Goal: Task Accomplishment & Management: Manage account settings

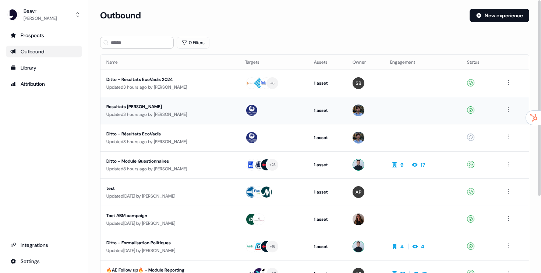
click at [205, 105] on div "Resultats Thomas" at bounding box center [169, 106] width 127 height 7
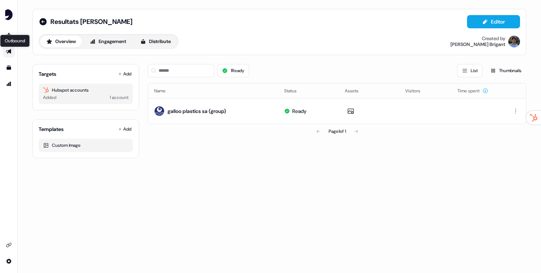
click at [8, 54] on icon "Go to outbound experience" at bounding box center [9, 52] width 6 height 6
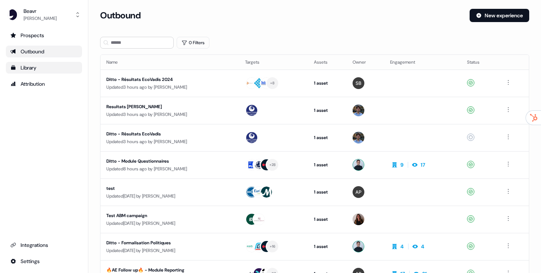
click at [33, 69] on div "Library" at bounding box center [43, 67] width 67 height 7
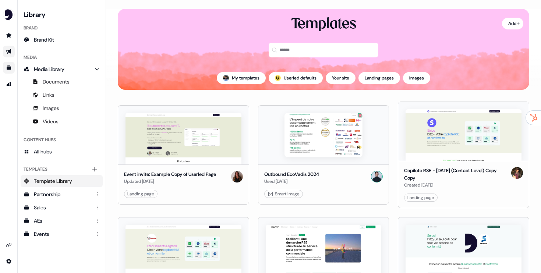
click at [7, 53] on icon "Go to outbound experience" at bounding box center [8, 51] width 5 height 5
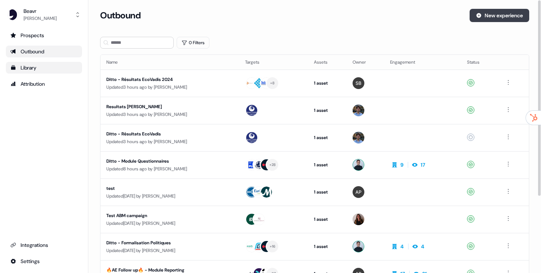
click at [492, 14] on button "New experience" at bounding box center [499, 15] width 60 height 13
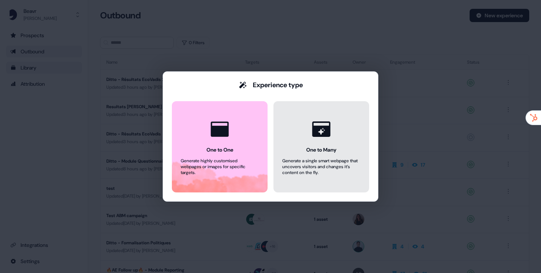
click at [317, 136] on icon at bounding box center [321, 128] width 18 height 15
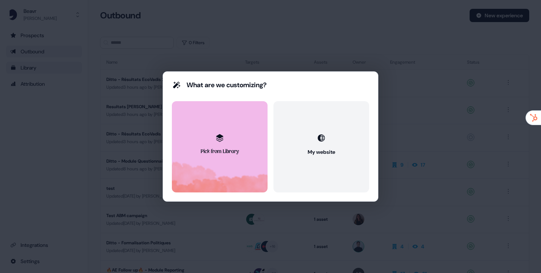
click at [235, 141] on button "Pick from Library" at bounding box center [220, 146] width 96 height 91
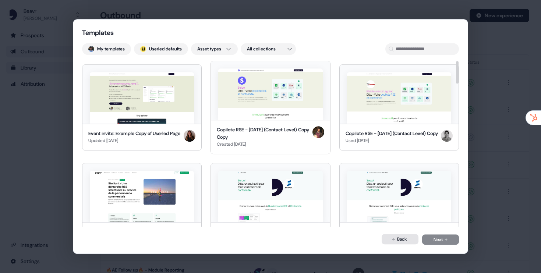
click at [405, 242] on button "Back" at bounding box center [399, 239] width 37 height 10
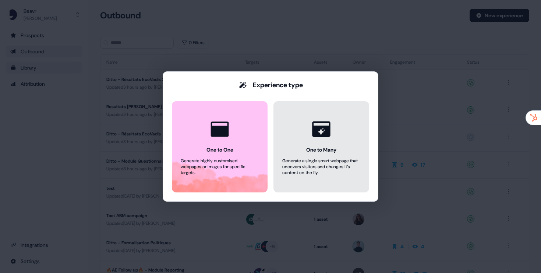
click at [340, 136] on button "One to Many Generate a single smart webpage that uncovers visitors and changes …" at bounding box center [321, 146] width 96 height 91
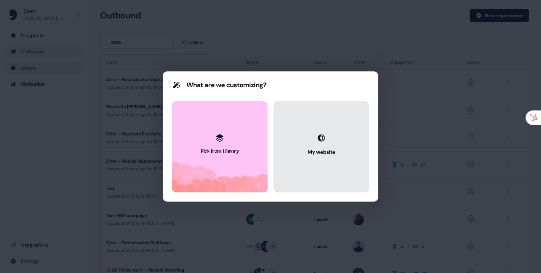
click at [324, 138] on icon at bounding box center [320, 137] width 7 height 7
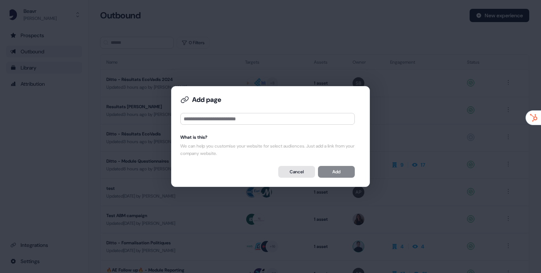
click at [291, 170] on button "Cancel" at bounding box center [296, 172] width 37 height 12
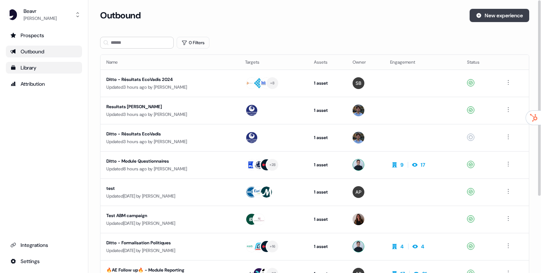
click at [502, 13] on button "New experience" at bounding box center [499, 15] width 60 height 13
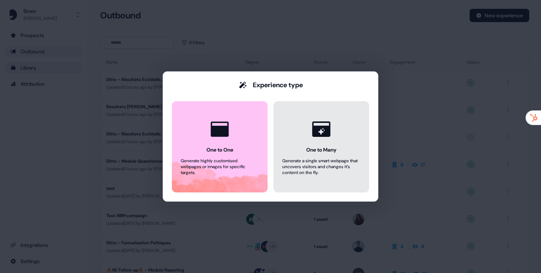
click at [297, 136] on button "One to Many Generate a single smart webpage that uncovers visitors and changes …" at bounding box center [321, 146] width 96 height 91
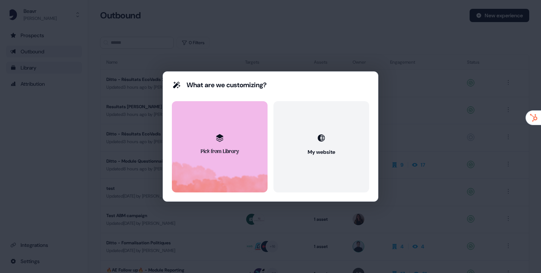
click at [223, 138] on icon at bounding box center [219, 137] width 9 height 9
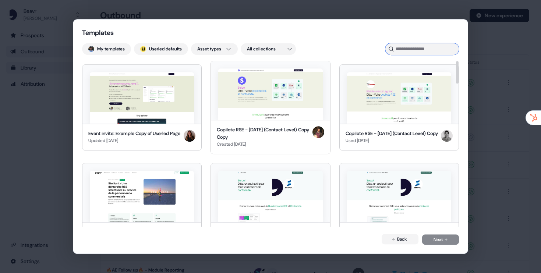
click at [415, 45] on input at bounding box center [422, 49] width 74 height 12
click at [399, 239] on button "Back" at bounding box center [399, 239] width 37 height 10
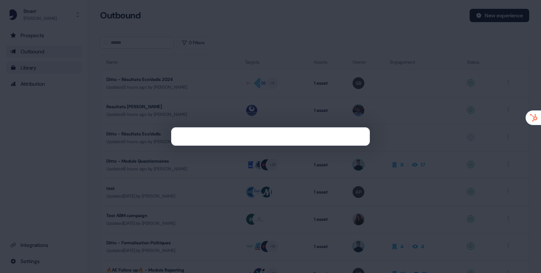
click at [422, 152] on div at bounding box center [270, 136] width 541 height 273
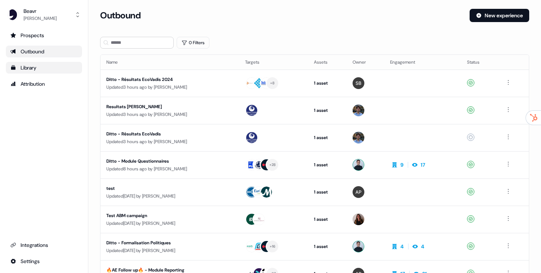
click at [49, 73] on ul "Prospects Outbound Library Attribution" at bounding box center [44, 59] width 76 height 60
click at [49, 73] on link "Library" at bounding box center [44, 68] width 76 height 12
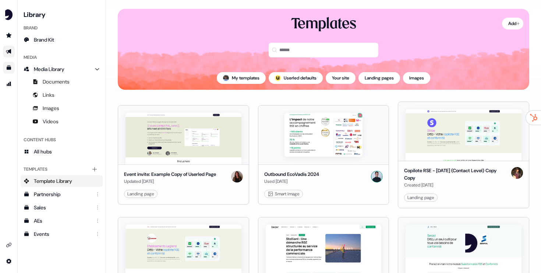
click at [506, 31] on div "Templates" at bounding box center [323, 40] width 411 height 51
click at [506, 28] on html "For the best experience switch devices to a bigger screen. Go to Userled.io Lib…" at bounding box center [270, 136] width 541 height 273
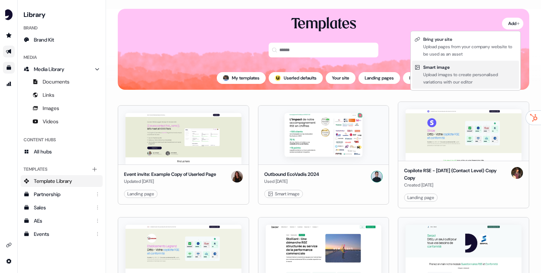
click at [438, 72] on div "Upload images to create personalised variations with our editor" at bounding box center [469, 78] width 93 height 15
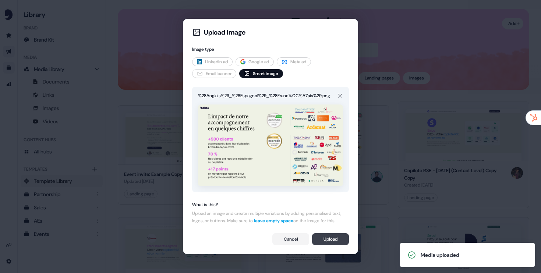
click at [338, 241] on button "Upload" at bounding box center [330, 239] width 37 height 12
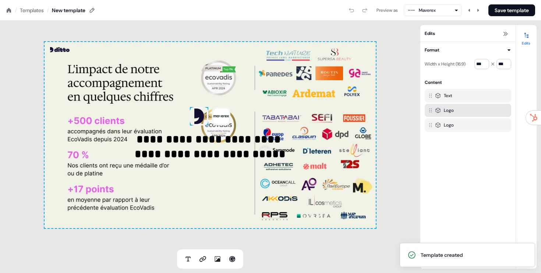
click at [201, 120] on img at bounding box center [199, 116] width 18 height 18
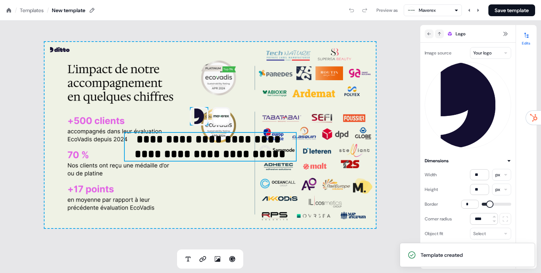
click at [204, 153] on p "**********" at bounding box center [210, 146] width 172 height 29
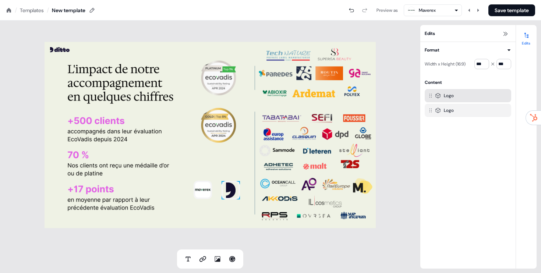
drag, startPoint x: 214, startPoint y: 213, endPoint x: 233, endPoint y: 201, distance: 22.1
click at [214, 213] on div "To pick up a draggable item, press the space bar. While dragging, use the arrow…" at bounding box center [209, 135] width 331 height 186
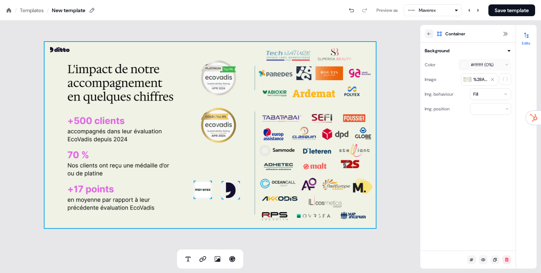
click at [241, 214] on div "To pick up a draggable item, press the space bar. While dragging, use the arrow…" at bounding box center [209, 135] width 331 height 186
click at [212, 211] on div "To pick up a draggable item, press the space bar. While dragging, use the arrow…" at bounding box center [209, 135] width 331 height 186
click at [397, 180] on div "To pick up a draggable item, press the space bar. While dragging, use the arrow…" at bounding box center [210, 135] width 420 height 229
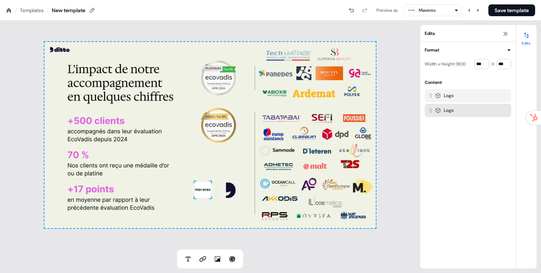
click at [203, 190] on img at bounding box center [202, 190] width 18 height 18
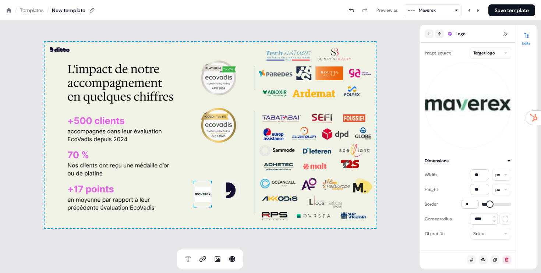
type input "**"
click at [239, 196] on div at bounding box center [238, 190] width 1 height 18
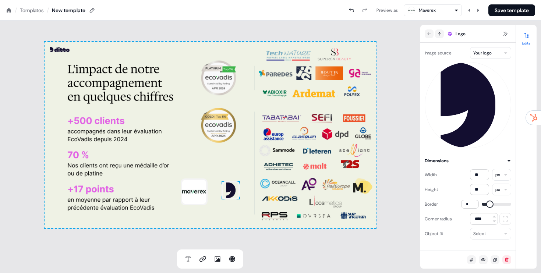
click at [232, 195] on img at bounding box center [230, 190] width 18 height 18
click at [199, 197] on img at bounding box center [194, 191] width 27 height 27
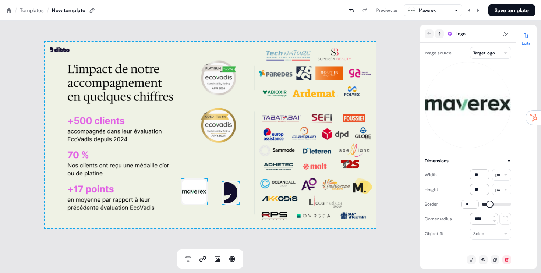
click at [222, 193] on div at bounding box center [221, 193] width 1 height 24
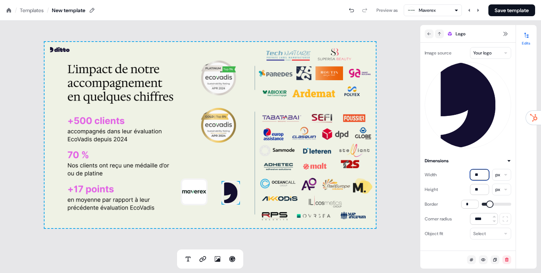
click at [484, 174] on input "**" at bounding box center [479, 174] width 19 height 11
type input "**"
click at [478, 184] on input "**" at bounding box center [479, 189] width 19 height 11
type input "**"
click at [230, 171] on div "To pick up a draggable item, press the space bar. While dragging, use the arrow…" at bounding box center [209, 135] width 331 height 186
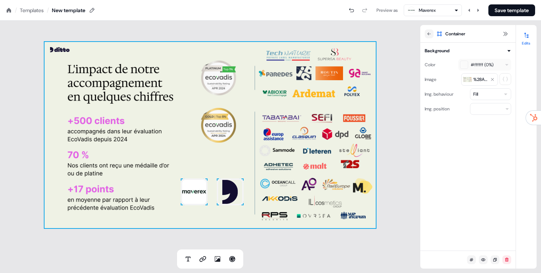
click at [237, 170] on div "To pick up a draggable item, press the space bar. While dragging, use the arrow…" at bounding box center [209, 135] width 331 height 186
click at [203, 164] on div "To pick up a draggable item, press the space bar. While dragging, use the arrow…" at bounding box center [209, 135] width 331 height 186
click at [508, 7] on button "Save template" at bounding box center [511, 10] width 47 height 12
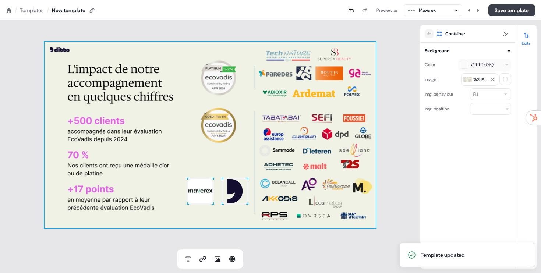
click at [518, 15] on button "Save template" at bounding box center [511, 10] width 47 height 12
click at [510, 12] on button "Save template" at bounding box center [511, 10] width 47 height 12
click at [26, 8] on div "Templates" at bounding box center [32, 10] width 24 height 7
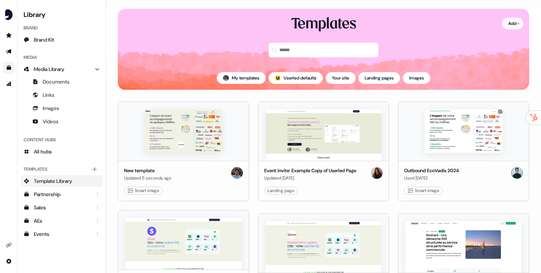
click at [507, 26] on html "For the best experience switch devices to a bigger screen. Go to Userled.io Lib…" at bounding box center [270, 136] width 541 height 273
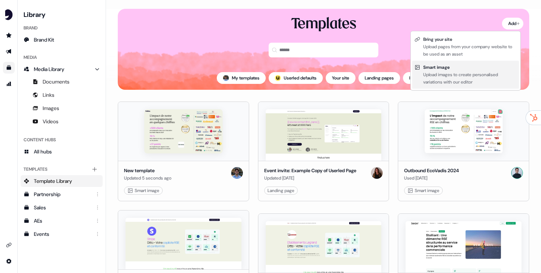
click at [440, 73] on div "Upload images to create personalised variations with our editor" at bounding box center [469, 78] width 93 height 15
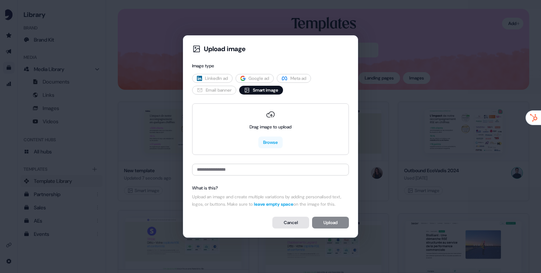
click at [291, 227] on button "Cancel" at bounding box center [290, 223] width 37 height 12
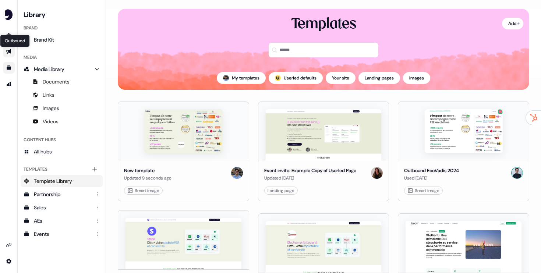
click at [10, 51] on icon "Go to outbound experience" at bounding box center [8, 51] width 5 height 5
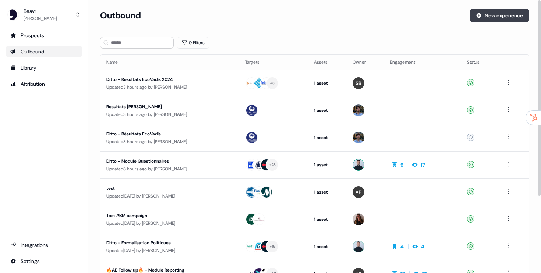
click at [512, 14] on button "New experience" at bounding box center [499, 15] width 60 height 13
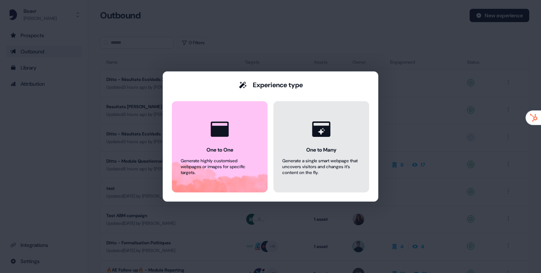
click at [315, 120] on icon at bounding box center [321, 129] width 28 height 28
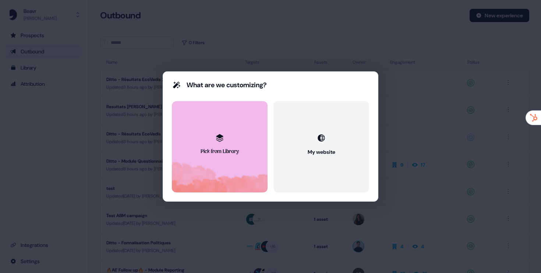
click at [226, 145] on div at bounding box center [219, 138] width 15 height 15
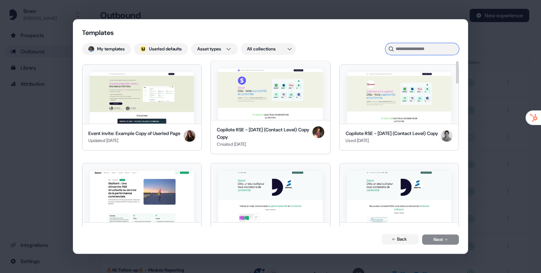
click at [426, 53] on input at bounding box center [422, 49] width 74 height 12
click at [108, 49] on button "My templates" at bounding box center [106, 49] width 49 height 12
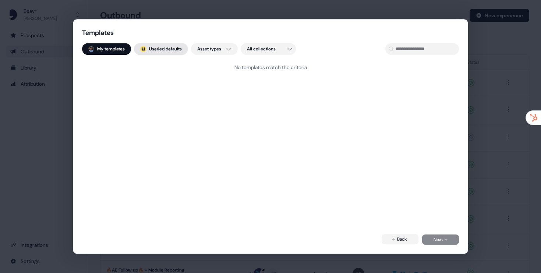
click at [157, 51] on button "; Userled defaults" at bounding box center [161, 49] width 54 height 12
click at [102, 49] on button "My templates" at bounding box center [106, 49] width 49 height 12
click at [149, 49] on button "; Userled defaults" at bounding box center [161, 49] width 54 height 12
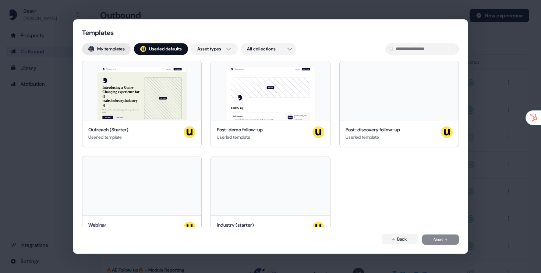
click at [114, 48] on button "My templates" at bounding box center [106, 49] width 49 height 12
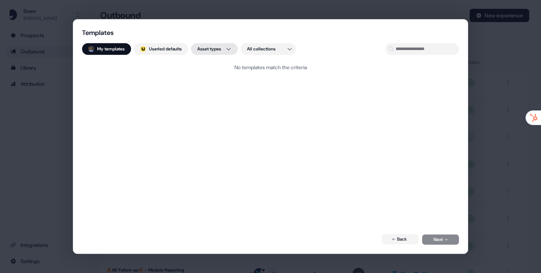
click at [225, 45] on div "Templates My templates ; Userled defaults Asset types All collections No templa…" at bounding box center [270, 136] width 541 height 273
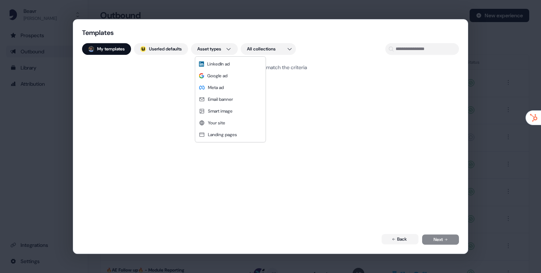
click at [407, 239] on div "Templates My templates ; Userled defaults Asset types All collections No templa…" at bounding box center [270, 136] width 541 height 273
click at [407, 239] on button "Back" at bounding box center [399, 239] width 37 height 10
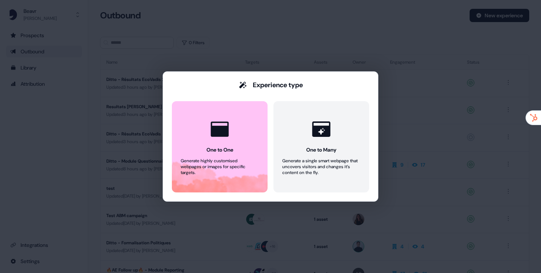
click at [304, 32] on div "Experience type One to One Generate highly customised webpages or images for sp…" at bounding box center [270, 136] width 541 height 273
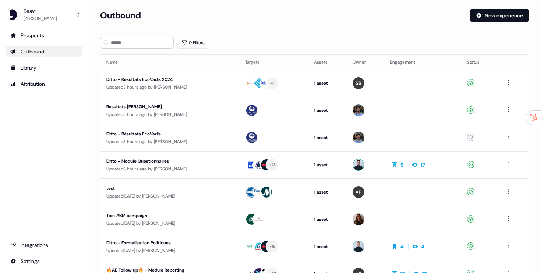
click at [47, 76] on ul "Prospects Outbound Library Attribution" at bounding box center [44, 59] width 76 height 60
click at [47, 70] on div "Library" at bounding box center [43, 67] width 67 height 7
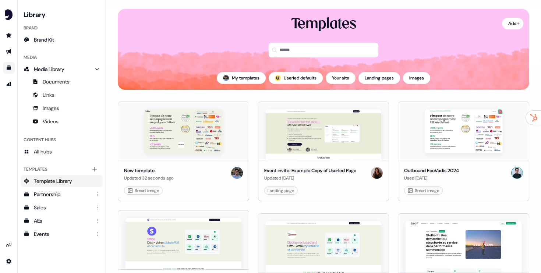
click at [50, 180] on span "Template Library" at bounding box center [53, 180] width 38 height 7
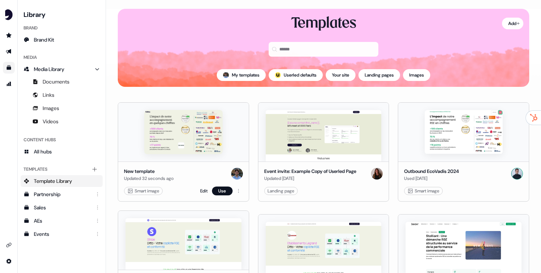
scroll to position [17, 0]
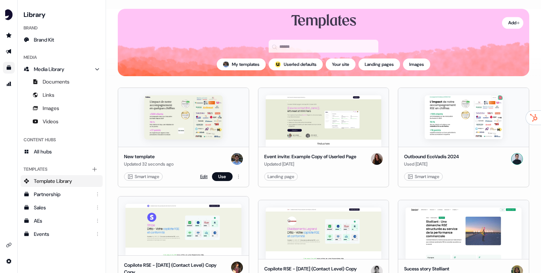
click at [203, 175] on link "Edit" at bounding box center [203, 176] width 7 height 7
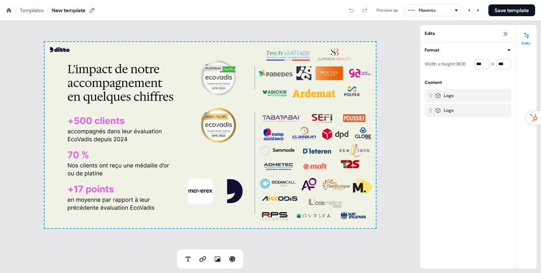
click at [81, 6] on div "/ Templates / New template" at bounding box center [51, 10] width 90 height 8
click at [94, 10] on icon at bounding box center [92, 10] width 6 height 6
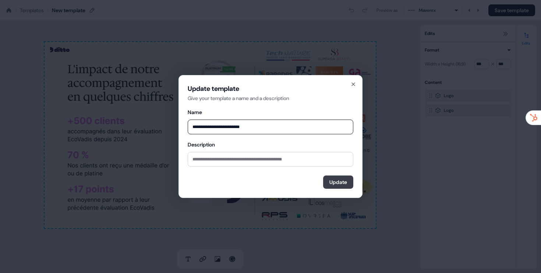
type input "**********"
click at [335, 181] on button "Update" at bounding box center [338, 181] width 30 height 13
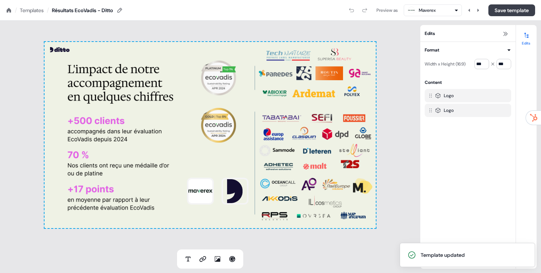
click at [502, 13] on button "Save template" at bounding box center [511, 10] width 47 height 12
click at [10, 8] on icon at bounding box center [9, 10] width 6 height 6
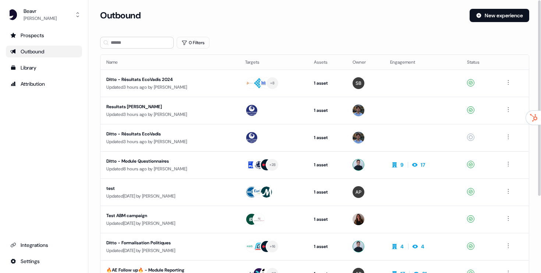
click at [57, 52] on div "Outbound" at bounding box center [43, 51] width 67 height 7
click at [33, 43] on ul "Prospects Outbound Library Attribution" at bounding box center [44, 59] width 76 height 60
click at [32, 47] on link "Outbound" at bounding box center [44, 52] width 76 height 12
click at [490, 8] on div "Loading... Outbound New experience 0 Filters Name Targets Assets Owner Engageme…" at bounding box center [314, 136] width 452 height 273
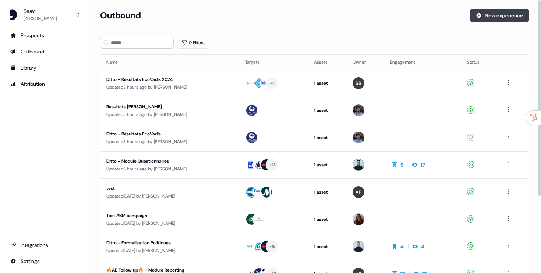
click at [487, 13] on button "New experience" at bounding box center [499, 15] width 60 height 13
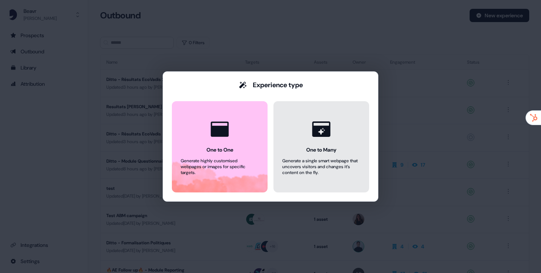
click at [325, 129] on icon at bounding box center [321, 128] width 18 height 15
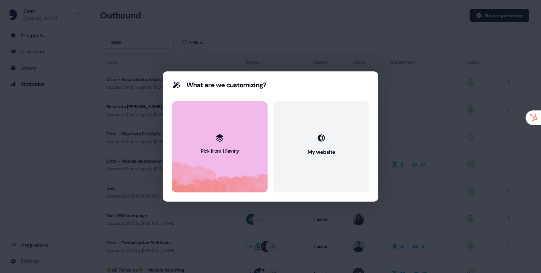
click at [217, 149] on div "Pick from Library" at bounding box center [219, 151] width 38 height 7
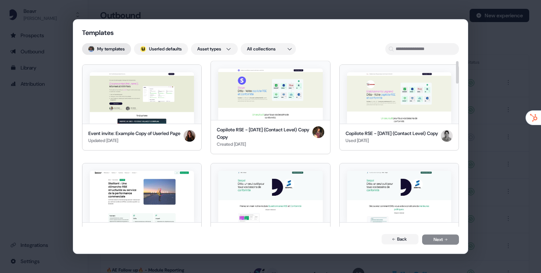
click at [113, 47] on button "My templates" at bounding box center [106, 49] width 49 height 12
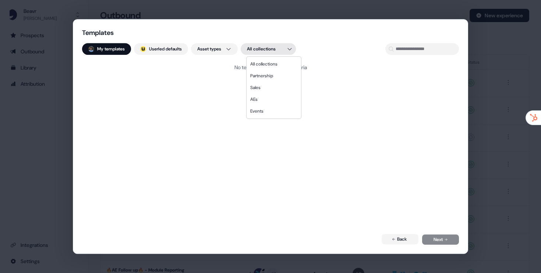
click at [267, 54] on div "Templates My templates ; Userled defaults Asset types All collections No templa…" at bounding box center [270, 136] width 541 height 273
click at [409, 50] on div "Templates My templates ; Userled defaults Asset types All collections No templa…" at bounding box center [270, 136] width 541 height 273
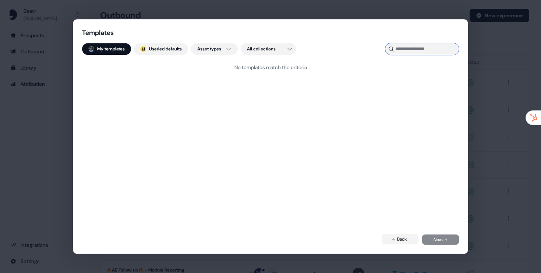
click at [409, 50] on input at bounding box center [422, 49] width 74 height 12
type input "*********"
click at [168, 47] on button "; Userled defaults" at bounding box center [161, 49] width 54 height 12
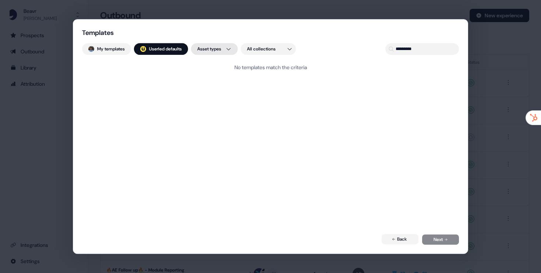
click at [216, 49] on div "Templates My templates ; Userled defaults Asset types All collections *********…" at bounding box center [270, 136] width 541 height 273
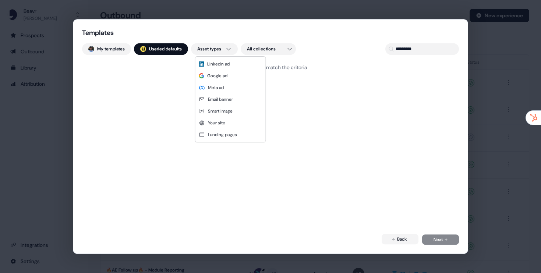
click at [270, 53] on div "Templates My templates ; Userled defaults Asset types All collections *********…" at bounding box center [270, 136] width 541 height 273
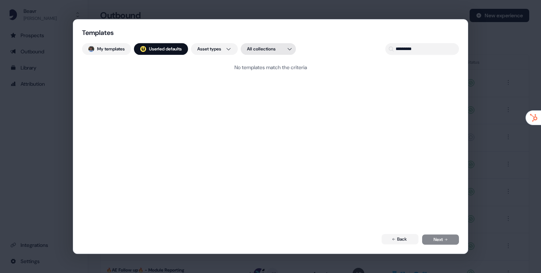
click at [275, 53] on div "Templates My templates ; Userled defaults Asset types All collections *********…" at bounding box center [270, 136] width 541 height 273
click at [164, 47] on div "Templates My templates ; Userled defaults Asset types All collections *********…" at bounding box center [270, 136] width 541 height 273
click at [128, 49] on button "My templates" at bounding box center [106, 49] width 49 height 12
click at [143, 52] on button "; Userled defaults" at bounding box center [161, 49] width 54 height 12
click at [431, 45] on input "*********" at bounding box center [422, 49] width 74 height 12
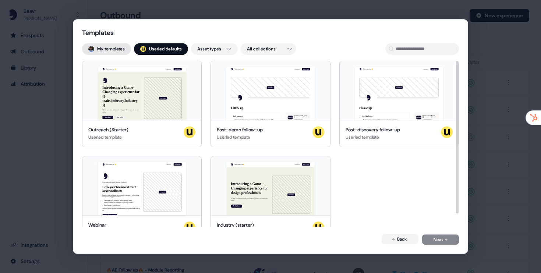
click at [125, 53] on button "My templates" at bounding box center [106, 49] width 49 height 12
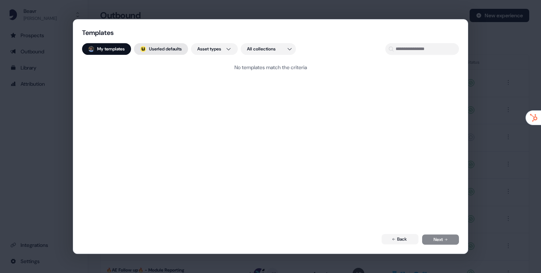
click at [169, 44] on button "; Userled defaults" at bounding box center [161, 49] width 54 height 12
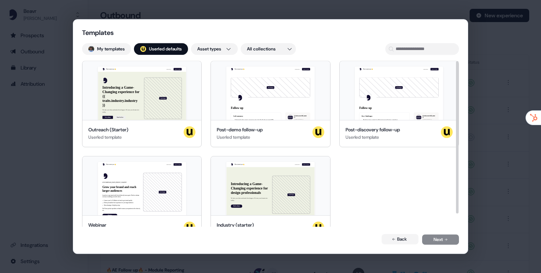
click at [212, 43] on div "Templates My templates ; Userled defaults Asset types All collections Nice to m…" at bounding box center [270, 136] width 377 height 216
click at [212, 46] on div "Templates My templates ; Userled defaults Asset types All collections Nice to m…" at bounding box center [270, 136] width 541 height 273
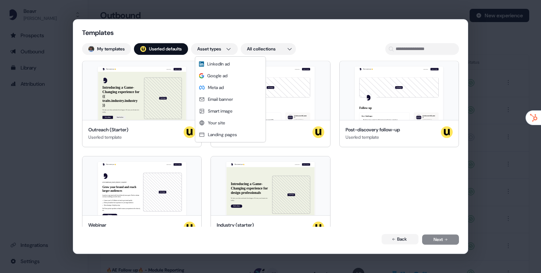
click at [270, 48] on div "Templates My templates ; Userled defaults Asset types All collections Nice to m…" at bounding box center [270, 136] width 541 height 273
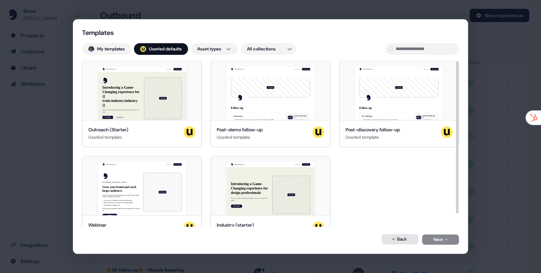
click at [399, 236] on button "Back" at bounding box center [399, 239] width 37 height 10
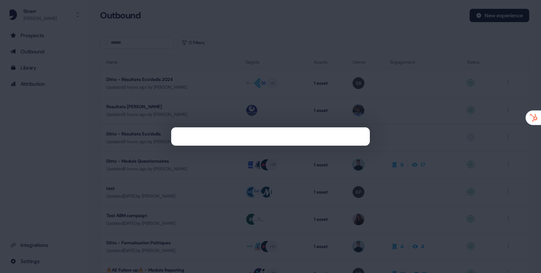
click at [326, 60] on div at bounding box center [270, 136] width 541 height 273
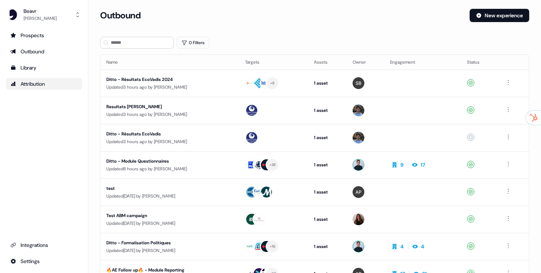
click at [48, 79] on link "Attribution" at bounding box center [44, 84] width 76 height 12
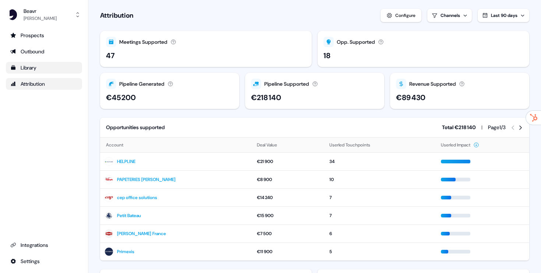
click at [50, 69] on div "Library" at bounding box center [43, 67] width 67 height 7
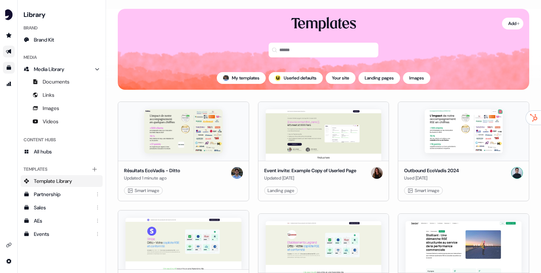
click at [9, 50] on icon "Go to outbound experience" at bounding box center [8, 51] width 5 height 5
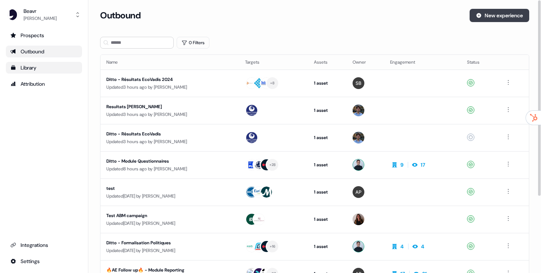
click at [527, 11] on button "New experience" at bounding box center [499, 15] width 60 height 13
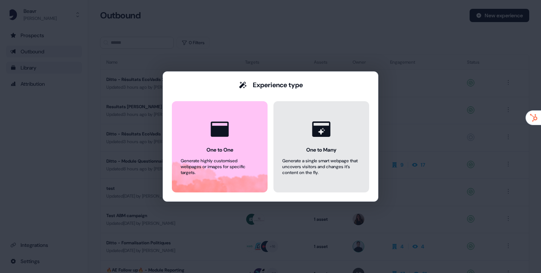
click at [326, 128] on icon at bounding box center [321, 128] width 18 height 15
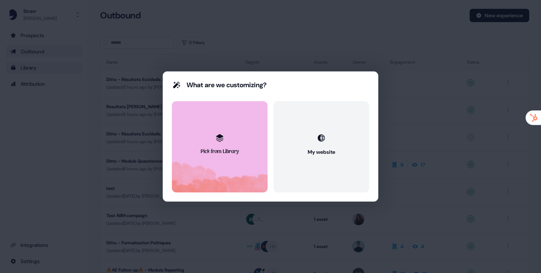
click at [217, 139] on icon at bounding box center [219, 137] width 9 height 9
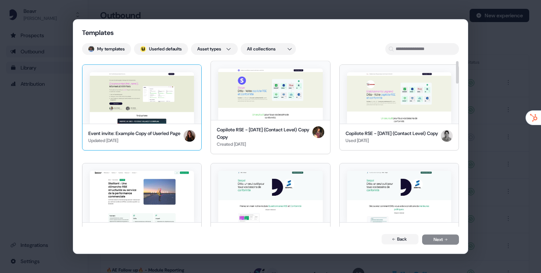
click at [169, 103] on img at bounding box center [142, 97] width 104 height 51
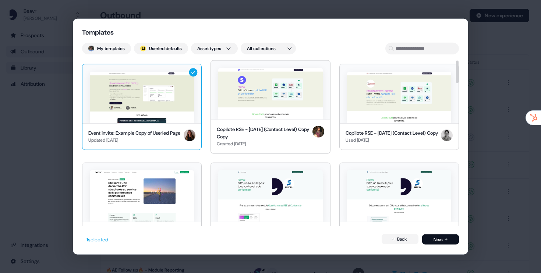
click at [180, 86] on img at bounding box center [142, 96] width 104 height 51
click at [196, 70] on icon at bounding box center [193, 72] width 8 height 8
click at [279, 105] on img at bounding box center [270, 93] width 104 height 51
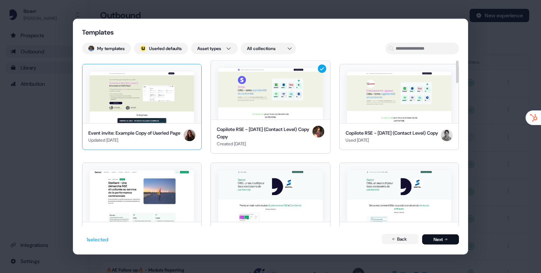
click at [153, 108] on img at bounding box center [142, 96] width 104 height 51
click at [227, 49] on div "Templates My templates ; Userled defaults Asset types All collections Event inv…" at bounding box center [270, 136] width 541 height 273
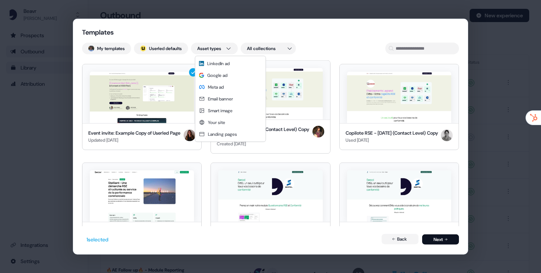
click at [231, 39] on div "Templates My templates ; Userled defaults Asset types All collections Event inv…" at bounding box center [270, 136] width 541 height 273
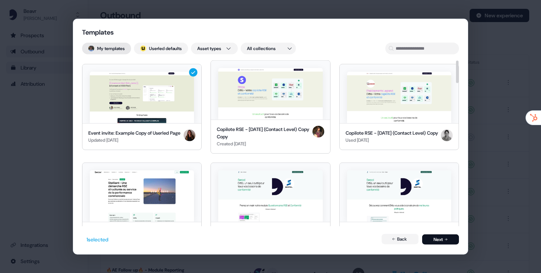
click at [113, 46] on button "My templates" at bounding box center [106, 49] width 49 height 12
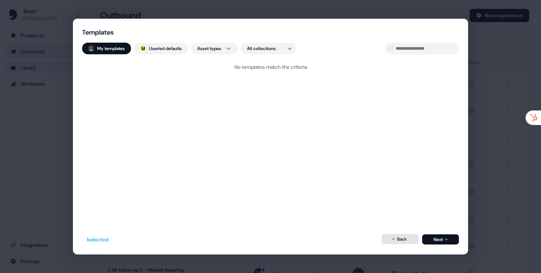
click at [406, 243] on button "Back" at bounding box center [399, 239] width 37 height 10
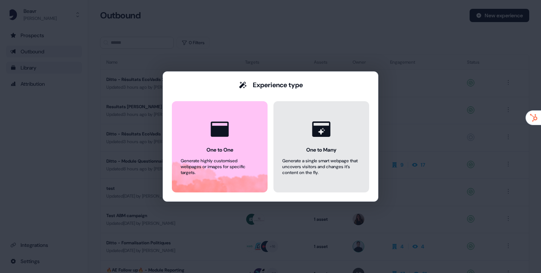
click at [310, 150] on div "One to Many" at bounding box center [321, 149] width 30 height 7
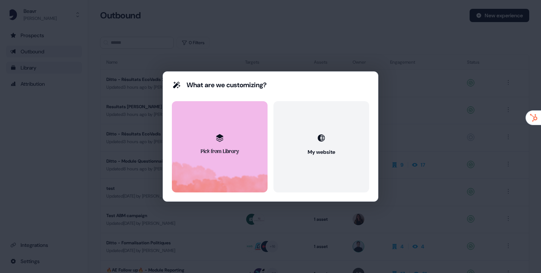
click at [236, 132] on button "Pick from Library" at bounding box center [220, 146] width 96 height 91
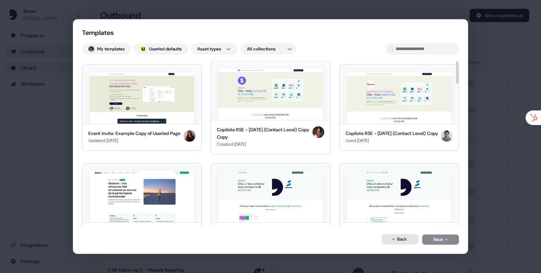
click at [392, 242] on button "Back" at bounding box center [399, 239] width 37 height 10
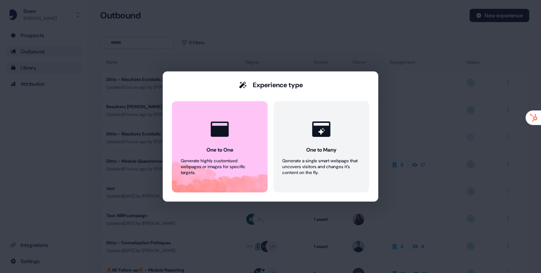
click at [453, 89] on div "Experience type One to One Generate highly customised webpages or images for sp…" at bounding box center [270, 136] width 541 height 273
